Goal: Task Accomplishment & Management: Complete application form

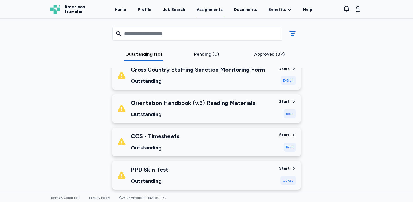
scroll to position [193, 0]
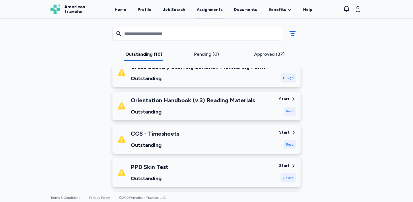
click at [289, 99] on div "Start" at bounding box center [284, 99] width 11 height 6
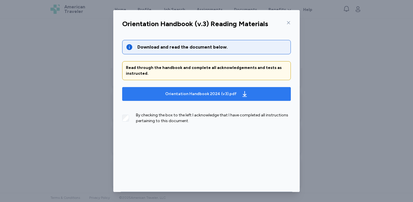
click at [243, 95] on icon "button" at bounding box center [245, 94] width 4 height 6
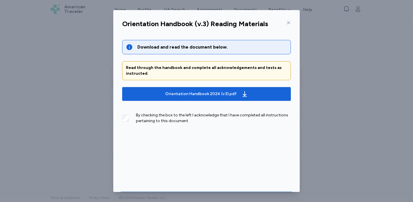
click at [289, 22] on icon at bounding box center [289, 22] width 5 height 5
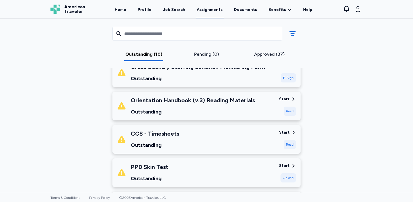
click at [290, 111] on div "Read" at bounding box center [290, 111] width 12 height 9
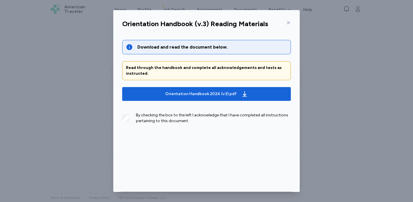
click at [130, 118] on div "By checking the box to the left I acknowledge that I have completed all instruc…" at bounding box center [206, 116] width 169 height 16
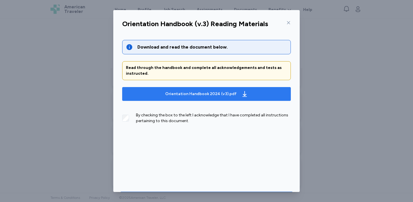
click at [196, 92] on div "Orientation Handbook 2024 (v3).pdf" at bounding box center [200, 94] width 71 height 6
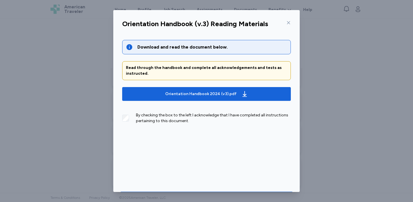
scroll to position [19, 0]
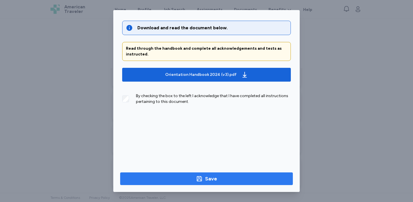
click at [211, 177] on div "Save" at bounding box center [211, 179] width 12 height 8
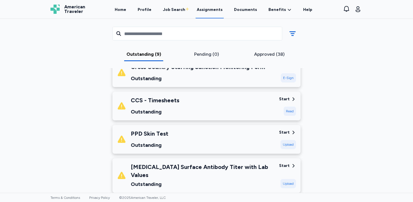
click at [288, 100] on div "Start" at bounding box center [284, 99] width 11 height 6
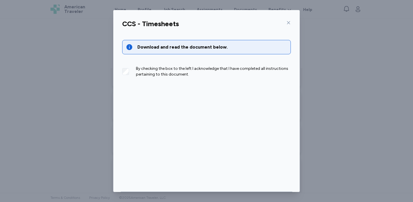
click at [130, 71] on div "By checking the box to the left I acknowledge that I have completed all instruc…" at bounding box center [206, 69] width 169 height 16
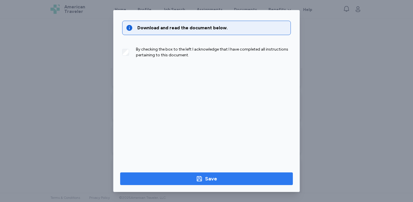
click at [198, 182] on icon "button" at bounding box center [199, 178] width 7 height 7
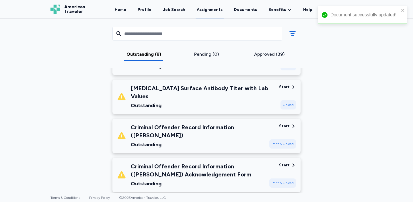
scroll to position [249, 0]
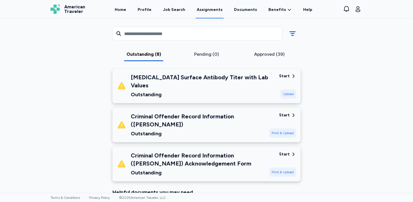
click at [285, 112] on div "Start" at bounding box center [284, 115] width 11 height 6
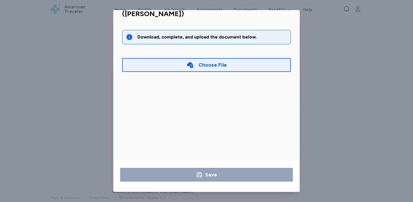
scroll to position [0, 0]
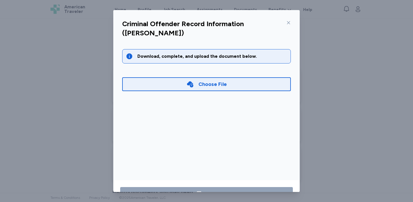
click at [289, 22] on icon at bounding box center [289, 22] width 5 height 5
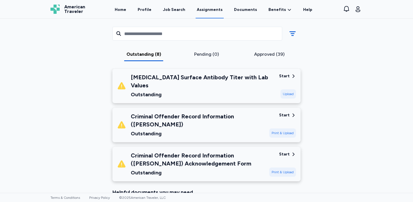
click at [283, 151] on div "Start" at bounding box center [284, 154] width 11 height 6
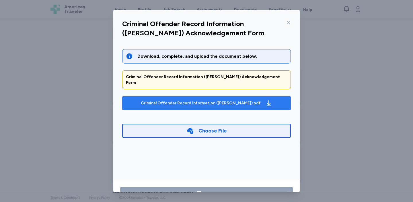
click at [266, 100] on icon "button" at bounding box center [269, 103] width 7 height 7
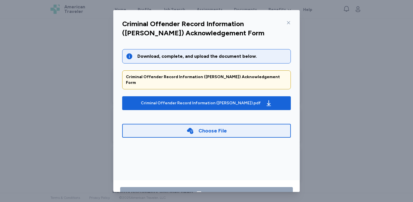
click at [288, 23] on icon at bounding box center [288, 22] width 3 height 3
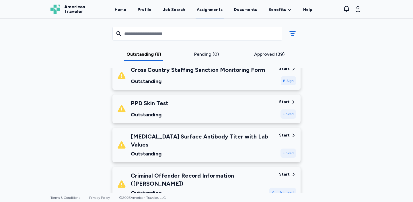
scroll to position [190, 0]
click at [287, 135] on div "Start" at bounding box center [284, 136] width 11 height 6
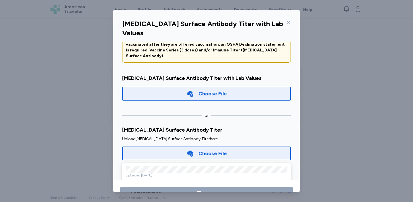
scroll to position [0, 0]
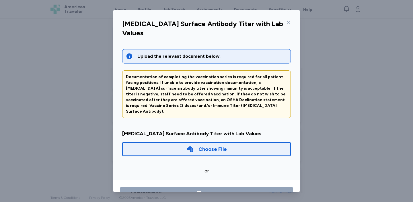
click at [325, 16] on div "[MEDICAL_DATA] Surface Antibody Titer with Lab Values Upload the relevant docum…" at bounding box center [206, 101] width 413 height 202
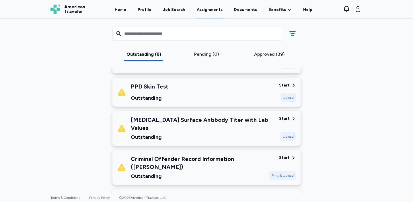
scroll to position [153, 0]
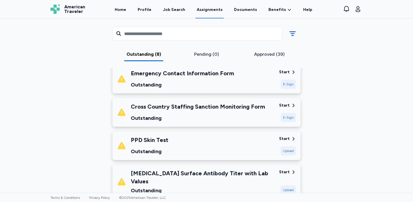
click at [289, 106] on div "Start" at bounding box center [284, 106] width 11 height 6
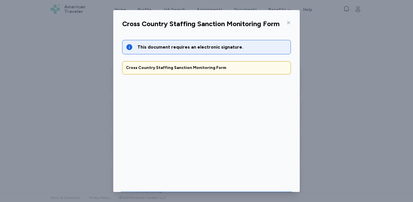
click at [335, 38] on div "Cross Country Staffing Sanction Monitoring Form This document requires an elect…" at bounding box center [206, 101] width 413 height 202
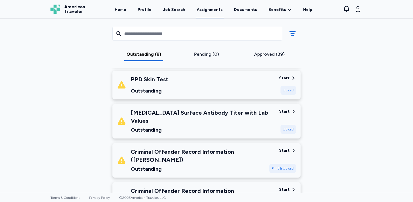
scroll to position [213, 0]
